Goal: Use online tool/utility: Utilize a website feature to perform a specific function

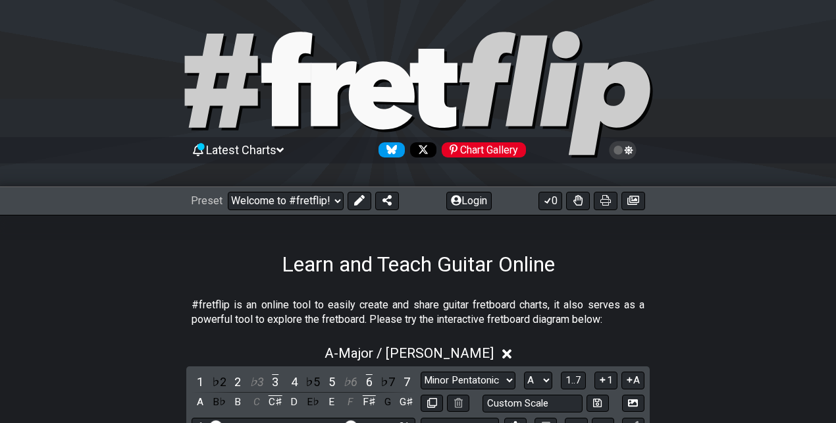
select select "Major / [PERSON_NAME]"
select select "A"
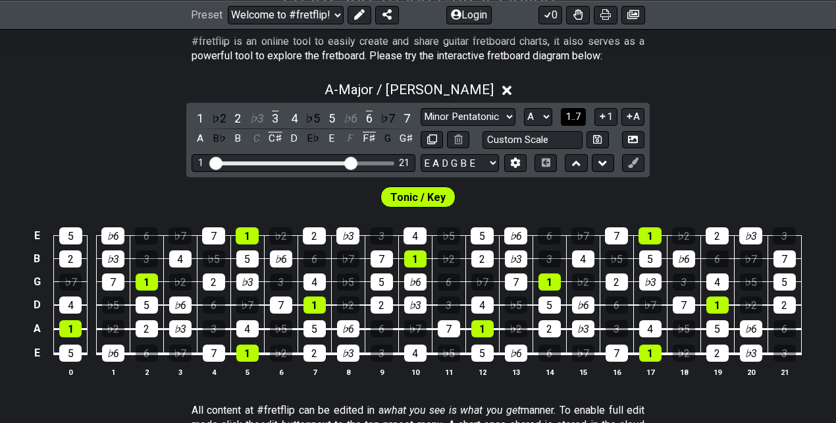
click at [581, 111] on span "1..7" at bounding box center [574, 117] width 16 height 12
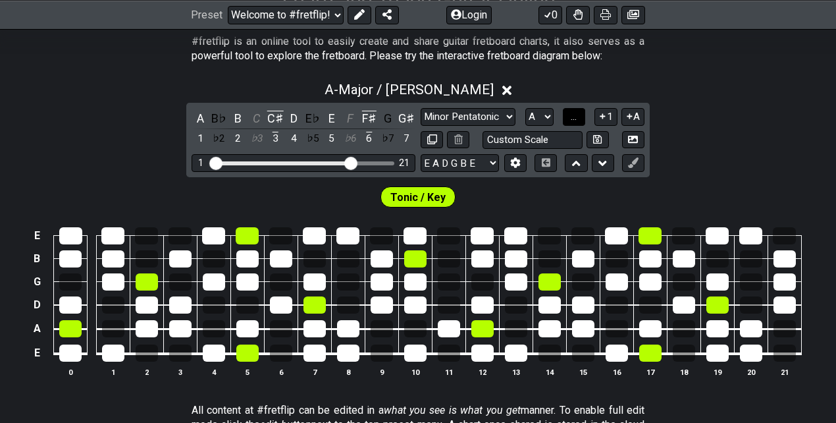
click at [581, 110] on button "..." at bounding box center [574, 117] width 22 height 18
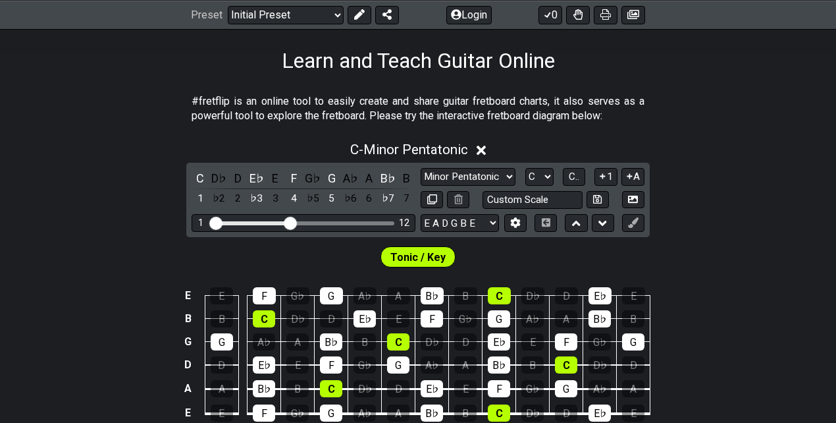
scroll to position [219, 0]
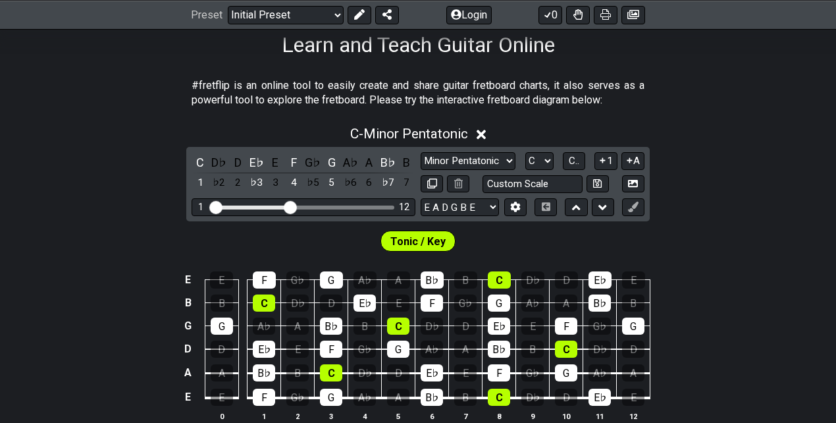
click at [438, 243] on span "Tonic / Key" at bounding box center [418, 241] width 55 height 19
click at [363, 17] on icon at bounding box center [359, 14] width 11 height 11
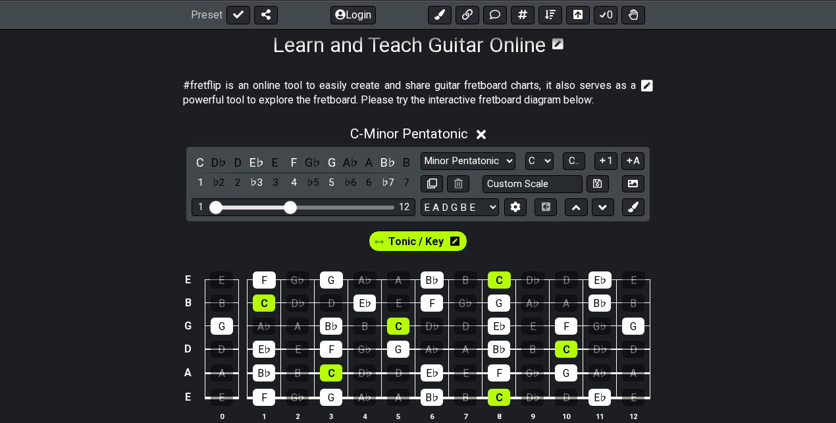
click at [456, 238] on icon at bounding box center [454, 240] width 9 height 9
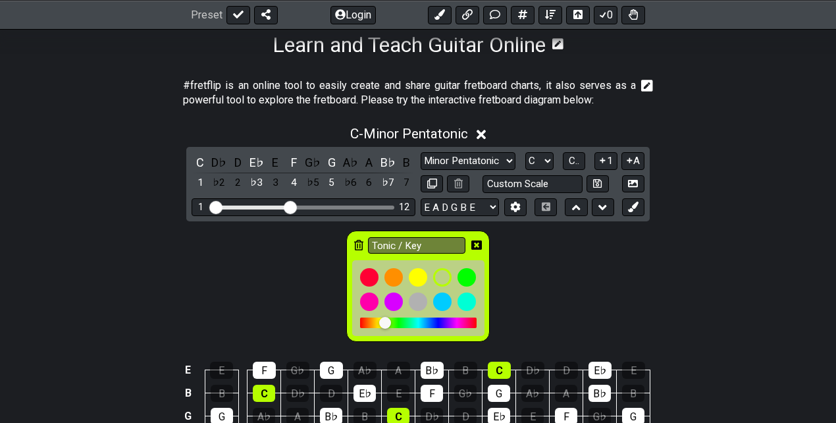
click at [358, 242] on icon at bounding box center [358, 245] width 9 height 11
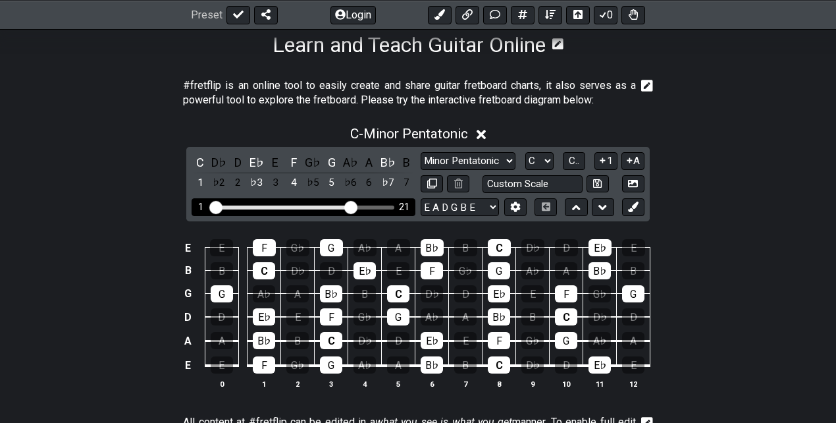
drag, startPoint x: 293, startPoint y: 205, endPoint x: 348, endPoint y: 198, distance: 55.2
click at [348, 206] on input "Visible fret range" at bounding box center [303, 206] width 187 height 0
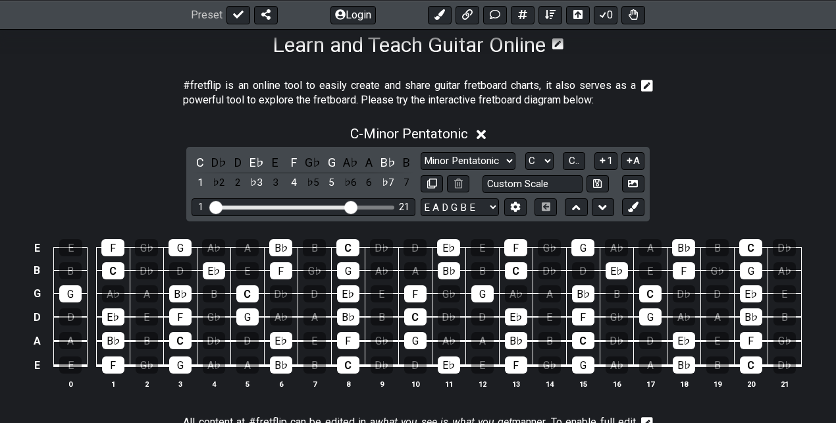
click at [748, 149] on div "C - Minor Pentatonic C D♭ D E♭ E F G♭ G A♭ A B♭ B 1 ♭2 2 ♭3 3 4 ♭5 5 ♭6 6 ♭7 7 …" at bounding box center [418, 262] width 836 height 289
click at [491, 162] on select "Minor Pentatonic Click to edit Minor Pentatonic Major Pentatonic Minor Blues Ma…" at bounding box center [468, 161] width 95 height 18
click at [492, 155] on select "Minor Pentatonic Click to edit Minor Pentatonic Major Pentatonic Minor Blues Ma…" at bounding box center [468, 161] width 95 height 18
click at [146, 365] on div "G♭" at bounding box center [147, 364] width 22 height 17
click at [146, 341] on div "B" at bounding box center [147, 340] width 22 height 17
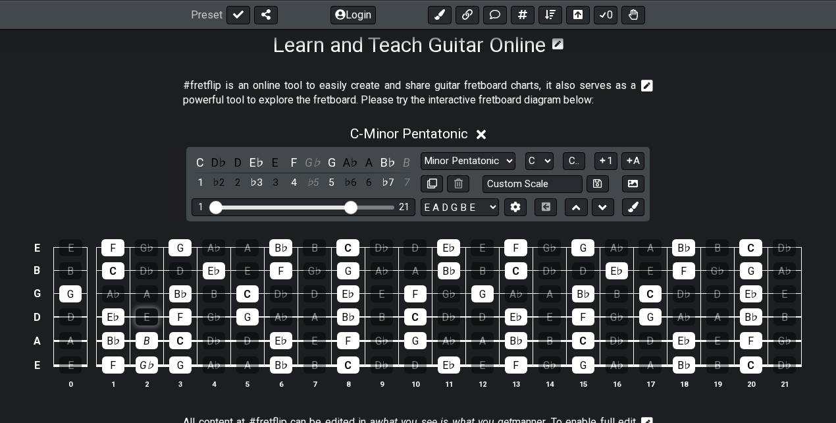
click at [152, 321] on div "E" at bounding box center [147, 316] width 22 height 17
click at [150, 296] on div "A" at bounding box center [147, 293] width 22 height 17
click at [153, 273] on div "D♭" at bounding box center [147, 270] width 22 height 17
click at [155, 244] on div "G♭" at bounding box center [146, 247] width 23 height 17
click at [111, 291] on div "A♭" at bounding box center [113, 293] width 22 height 17
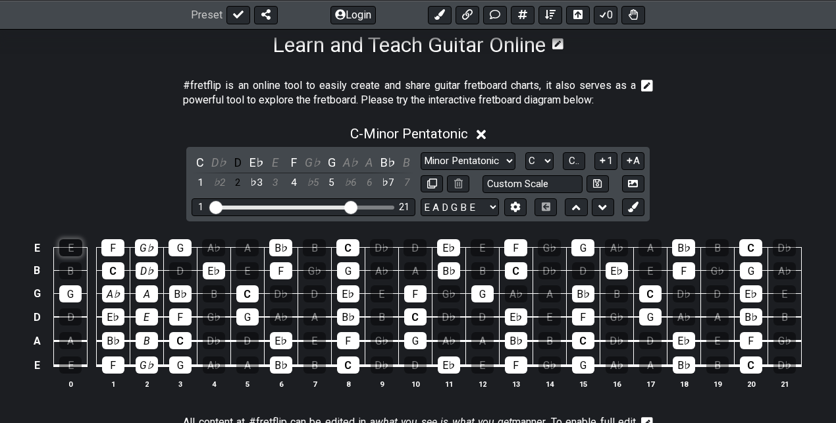
click at [67, 245] on div "E" at bounding box center [70, 247] width 23 height 17
click at [76, 271] on div "B" at bounding box center [70, 270] width 22 height 17
click at [70, 315] on div "D" at bounding box center [70, 316] width 22 height 17
click at [74, 341] on div "A" at bounding box center [70, 340] width 22 height 17
click at [76, 365] on div "E" at bounding box center [70, 364] width 22 height 17
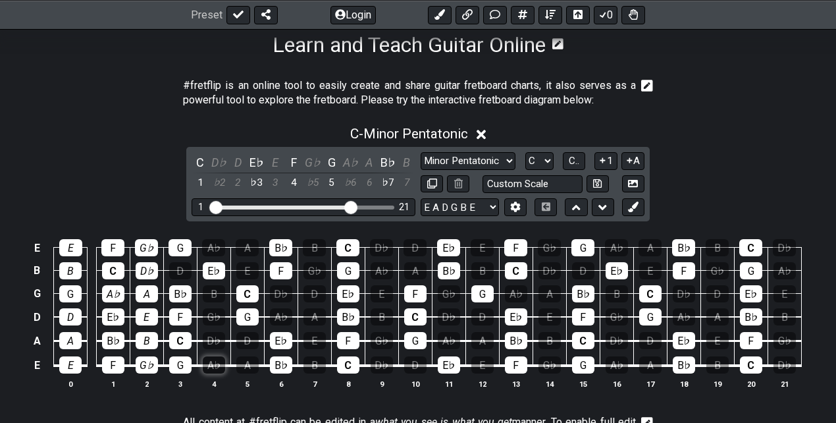
click at [215, 365] on div "A♭" at bounding box center [214, 364] width 22 height 17
click at [212, 338] on div "D♭" at bounding box center [214, 340] width 22 height 17
click at [215, 316] on div "G♭" at bounding box center [214, 316] width 22 height 17
click at [216, 296] on div "B" at bounding box center [214, 293] width 22 height 17
click at [180, 269] on div "D" at bounding box center [180, 270] width 22 height 17
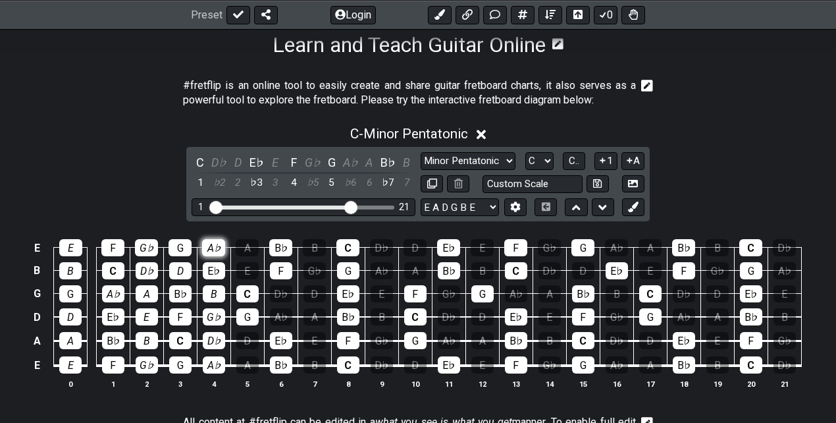
click at [207, 250] on div "A♭" at bounding box center [213, 247] width 23 height 17
click at [253, 244] on div "A" at bounding box center [247, 247] width 23 height 17
click at [257, 267] on div "E" at bounding box center [247, 270] width 22 height 17
click at [248, 343] on div "D" at bounding box center [247, 340] width 22 height 17
click at [252, 362] on div "A" at bounding box center [247, 364] width 22 height 17
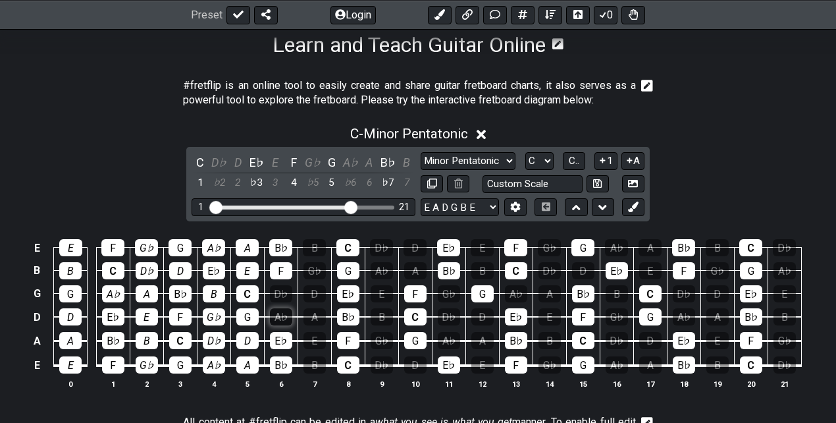
click at [277, 313] on div "A♭" at bounding box center [281, 316] width 22 height 17
click at [281, 292] on div "D♭" at bounding box center [281, 293] width 22 height 17
click at [312, 252] on div "B" at bounding box center [314, 247] width 23 height 17
click at [315, 277] on div "G♭" at bounding box center [315, 270] width 22 height 17
click at [317, 298] on div "D" at bounding box center [315, 293] width 22 height 17
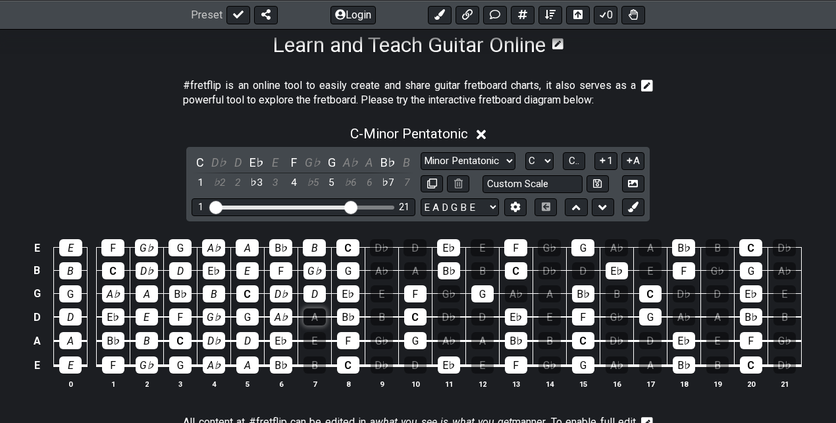
click at [317, 319] on div "A" at bounding box center [315, 316] width 22 height 17
click at [316, 335] on div "E" at bounding box center [315, 340] width 22 height 17
click at [317, 362] on div "B" at bounding box center [315, 364] width 22 height 17
click at [379, 366] on div "D♭" at bounding box center [382, 364] width 22 height 17
click at [383, 342] on div "G♭" at bounding box center [382, 340] width 22 height 17
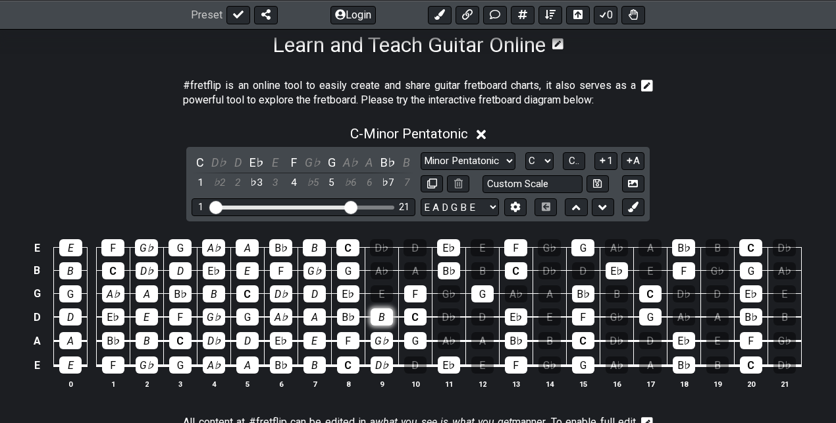
click at [388, 320] on div "B" at bounding box center [382, 316] width 22 height 17
click at [388, 296] on div "E" at bounding box center [382, 293] width 22 height 17
click at [387, 279] on td "E" at bounding box center [382, 282] width 34 height 23
click at [391, 249] on div "D♭" at bounding box center [381, 247] width 23 height 17
click at [388, 265] on div "A♭" at bounding box center [382, 270] width 22 height 17
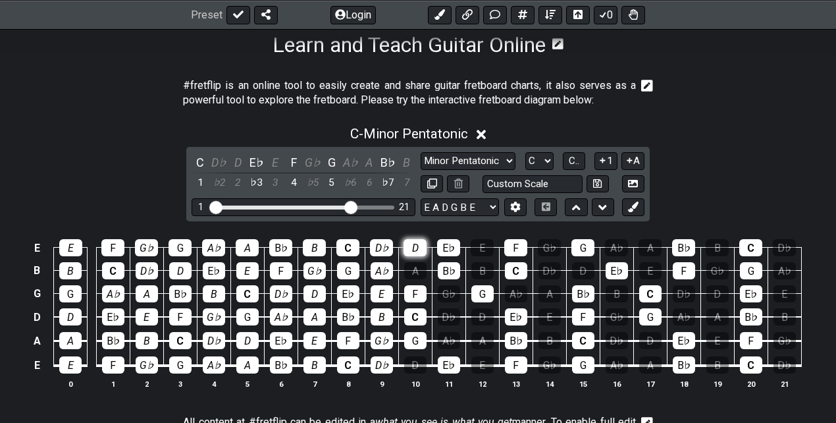
click at [408, 249] on div "D" at bounding box center [415, 247] width 23 height 17
click at [416, 279] on td "F" at bounding box center [415, 282] width 34 height 23
click at [416, 274] on div "A" at bounding box center [415, 270] width 22 height 17
click at [418, 364] on div "D" at bounding box center [415, 364] width 22 height 17
click at [441, 336] on div "A♭" at bounding box center [449, 340] width 22 height 17
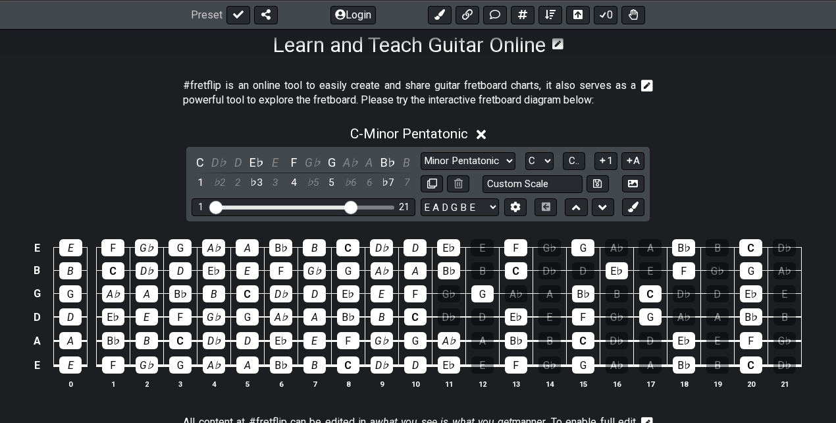
click at [452, 304] on td "D♭" at bounding box center [449, 306] width 34 height 24
click at [448, 294] on div "G♭" at bounding box center [449, 293] width 22 height 17
click at [448, 311] on div "D♭" at bounding box center [449, 316] width 22 height 17
click at [479, 249] on div "E" at bounding box center [482, 247] width 23 height 17
click at [480, 265] on div "B" at bounding box center [483, 270] width 22 height 17
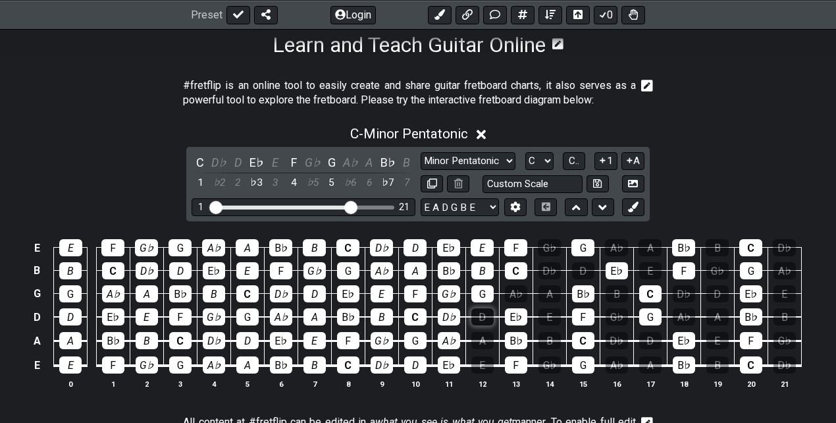
click at [490, 310] on div "D" at bounding box center [483, 316] width 22 height 17
click at [488, 333] on div "A" at bounding box center [483, 340] width 22 height 17
click at [485, 360] on div "E" at bounding box center [483, 364] width 22 height 17
click at [511, 294] on div "A♭" at bounding box center [516, 293] width 22 height 17
click at [775, 111] on section "#fretflip is an online tool to easily create and share guitar fretboard charts,…" at bounding box center [418, 95] width 836 height 45
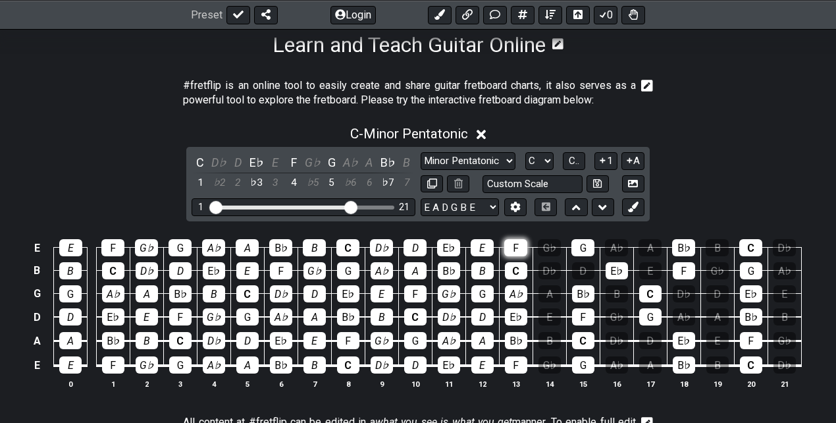
click at [516, 248] on div "F" at bounding box center [515, 247] width 23 height 17
click at [516, 265] on div "C" at bounding box center [516, 270] width 22 height 17
click at [520, 292] on div "A♭" at bounding box center [516, 293] width 22 height 17
click at [522, 311] on div "E♭" at bounding box center [516, 316] width 22 height 17
click at [522, 342] on div "B♭" at bounding box center [516, 340] width 22 height 17
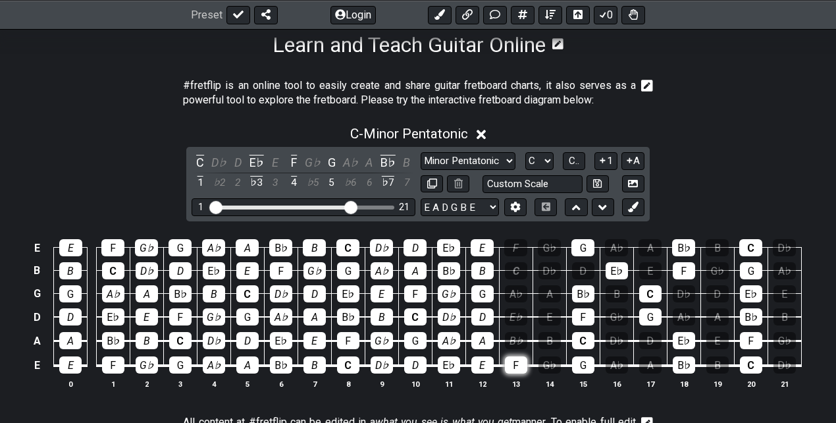
click at [522, 371] on div "F" at bounding box center [516, 364] width 22 height 17
click at [583, 364] on div "G" at bounding box center [583, 364] width 22 height 17
click at [581, 336] on div "C" at bounding box center [583, 340] width 22 height 17
click at [583, 313] on div "F" at bounding box center [583, 316] width 22 height 17
click at [582, 286] on div "B♭" at bounding box center [583, 293] width 22 height 17
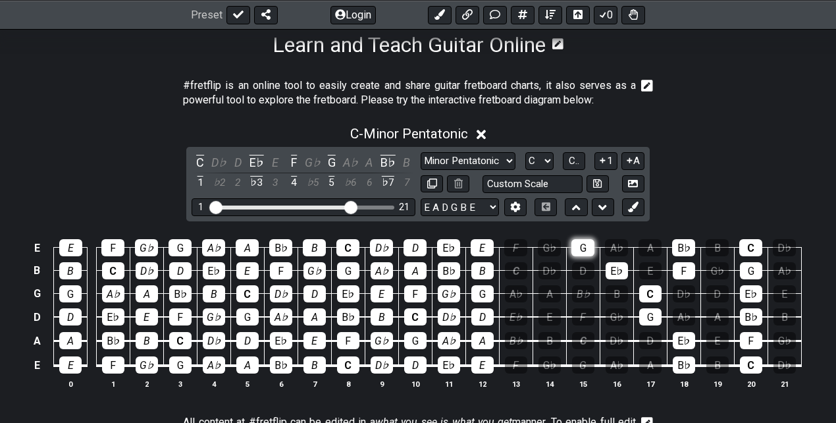
click at [583, 247] on div "G" at bounding box center [583, 247] width 23 height 17
click at [612, 263] on div "E♭" at bounding box center [617, 270] width 22 height 17
click at [644, 289] on div "C" at bounding box center [650, 293] width 22 height 17
click at [653, 323] on div "G" at bounding box center [650, 316] width 22 height 17
click at [744, 128] on div "C - Minor Pentatonic" at bounding box center [418, 130] width 836 height 24
